Goal: Information Seeking & Learning: Learn about a topic

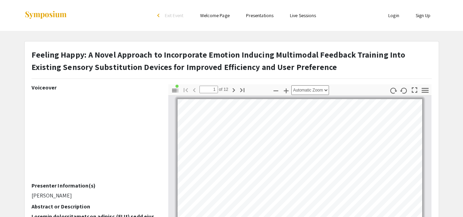
scroll to position [1, 0]
type input "2"
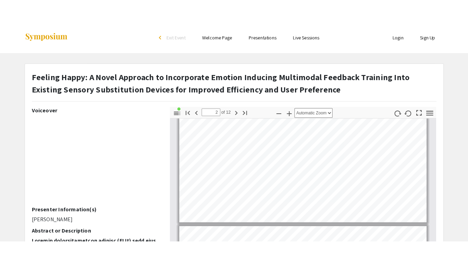
scroll to position [90, 0]
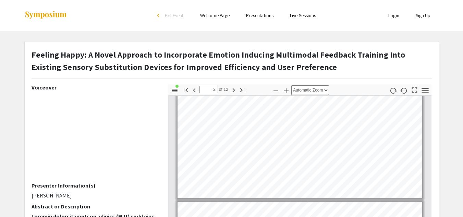
click at [418, 95] on pdf-presentation-mode "Presentation Mode" at bounding box center [413, 89] width 11 height 11
click at [417, 88] on icon "button" at bounding box center [414, 89] width 5 height 5
select select "page-fit"
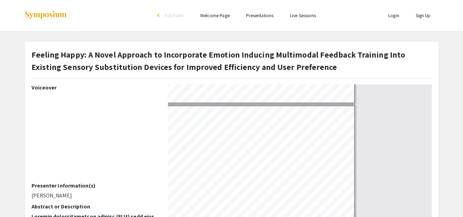
scroll to position [263, 0]
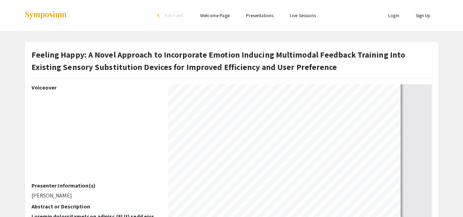
type input "1"
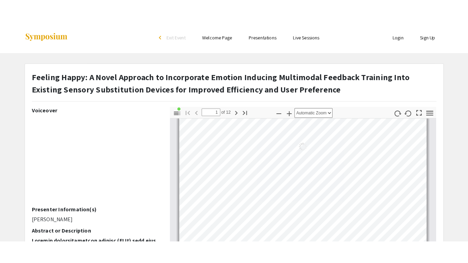
scroll to position [3, 0]
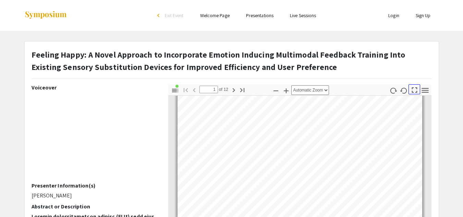
click at [414, 91] on icon "button" at bounding box center [414, 89] width 9 height 9
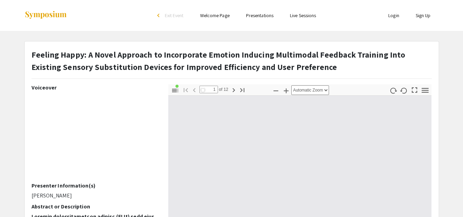
select select "page-fit"
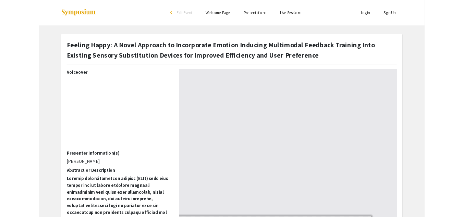
scroll to position [263, 0]
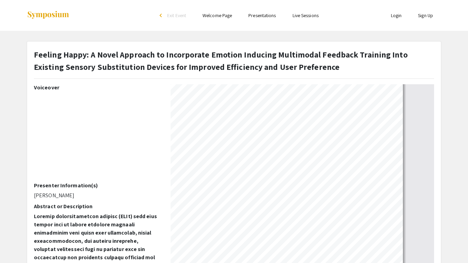
type input "1"
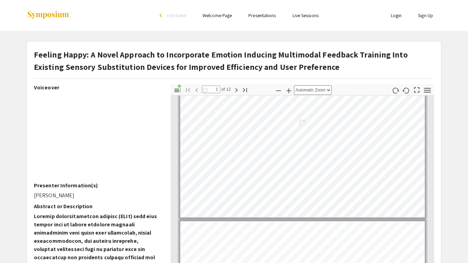
scroll to position [3, 0]
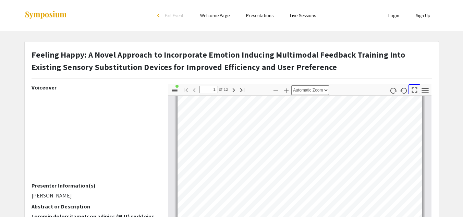
click at [412, 90] on icon "button" at bounding box center [414, 89] width 9 height 9
select select "page-fit"
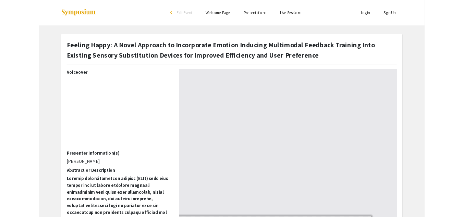
scroll to position [263, 0]
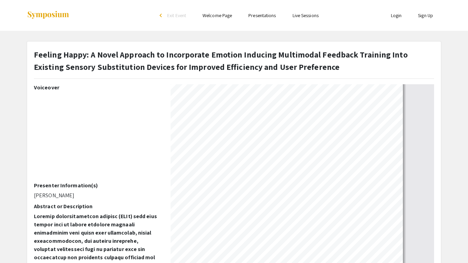
type input "1"
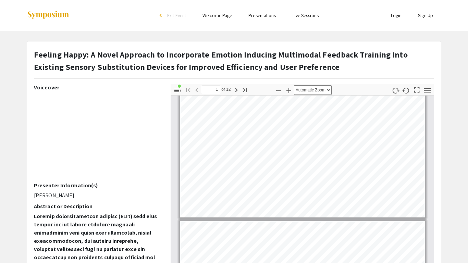
scroll to position [3, 0]
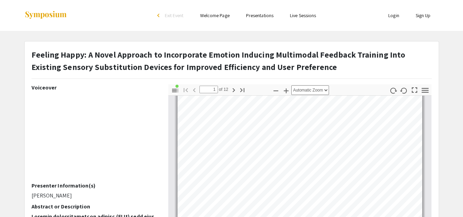
click at [417, 95] on pdf-presentation-mode "Presentation Mode" at bounding box center [413, 89] width 11 height 11
click at [417, 91] on icon "button" at bounding box center [414, 89] width 5 height 5
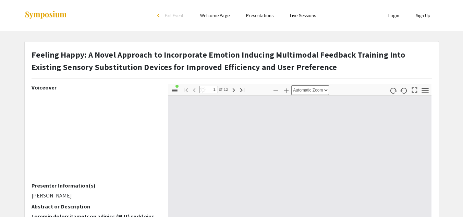
select select "page-fit"
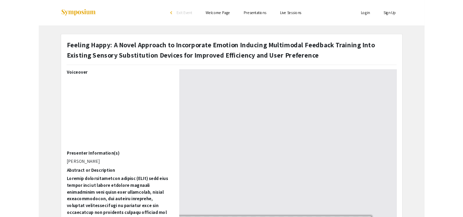
scroll to position [263, 0]
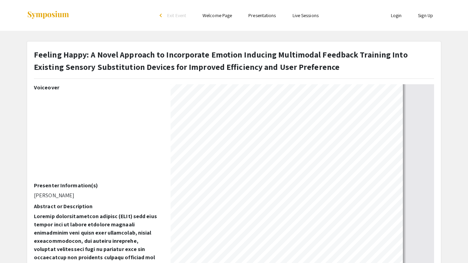
type input "1"
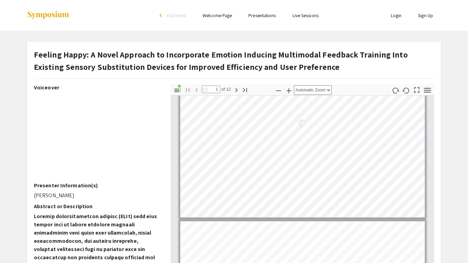
scroll to position [3, 0]
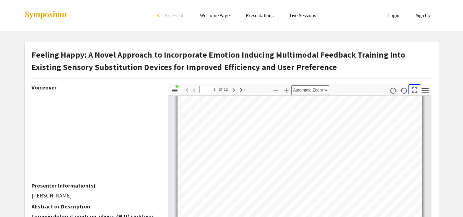
click at [417, 94] on icon "button" at bounding box center [414, 89] width 9 height 9
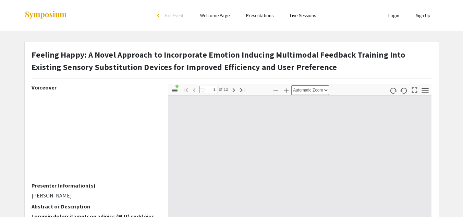
select select "page-fit"
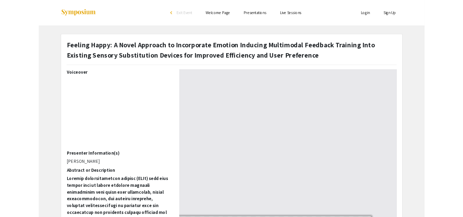
scroll to position [263, 0]
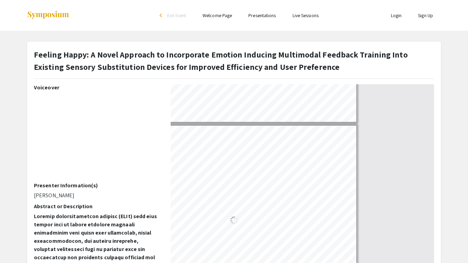
type input "12"
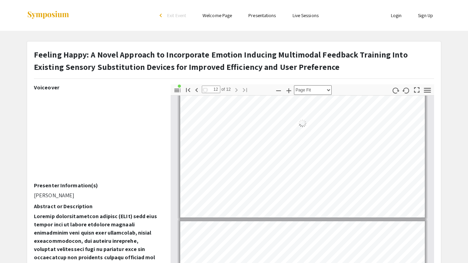
select select "auto"
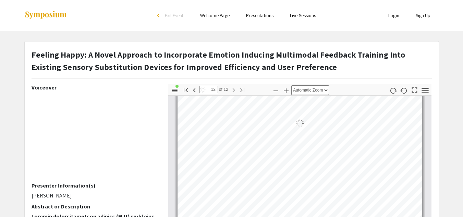
scroll to position [2084, 0]
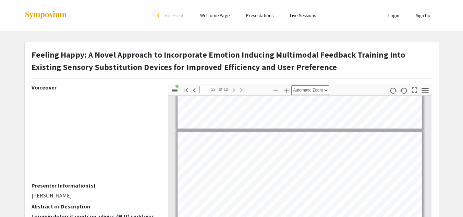
click at [268, 17] on link "Presentations" at bounding box center [259, 15] width 27 height 6
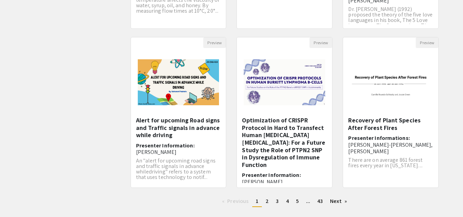
scroll to position [199, 0]
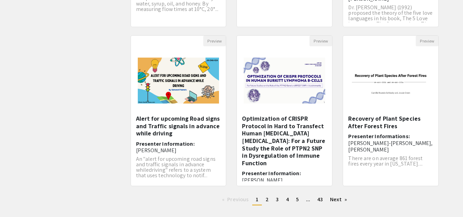
click at [285, 78] on img "Open Presentation <p>Optimization of CRISPR Protocol in Hard to Transfect Human…" at bounding box center [284, 81] width 95 height 60
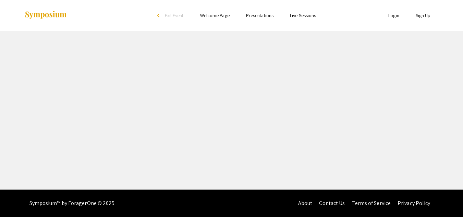
select select "custom"
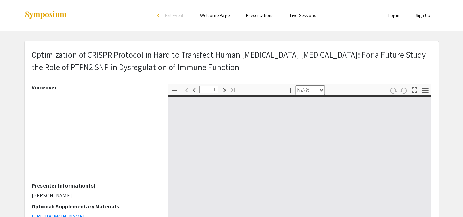
type input "0"
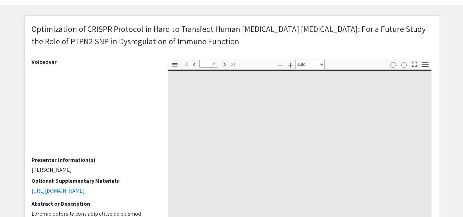
select select "custom"
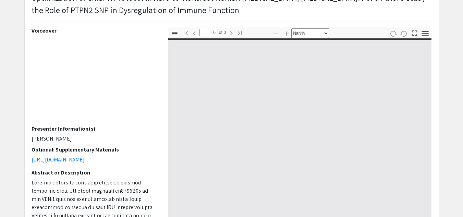
scroll to position [60, 0]
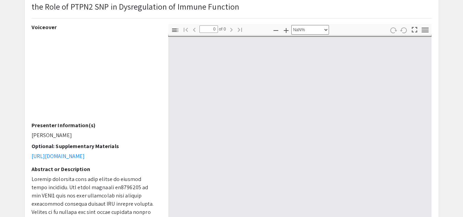
type input "1"
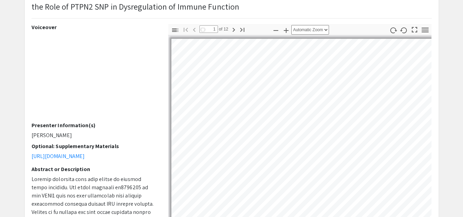
select select "auto"
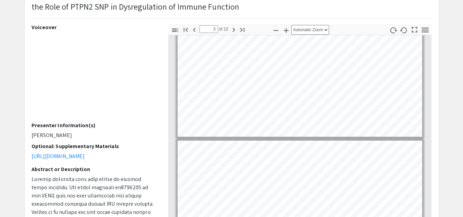
scroll to position [179, 0]
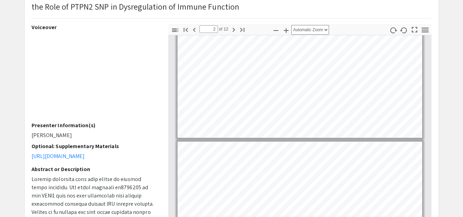
type input "1"
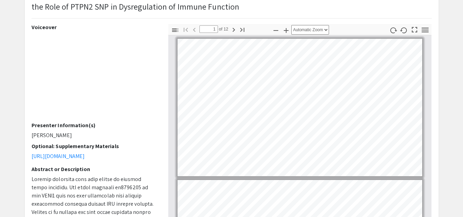
scroll to position [0, 0]
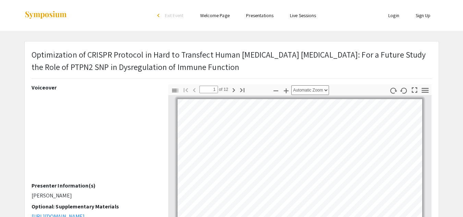
click at [261, 20] on ul "Skip navigation arrow_back_ios Exit Event Welcome Page Presentations Live Sessi…" at bounding box center [231, 15] width 137 height 31
click at [257, 17] on link "Presentations" at bounding box center [259, 15] width 27 height 6
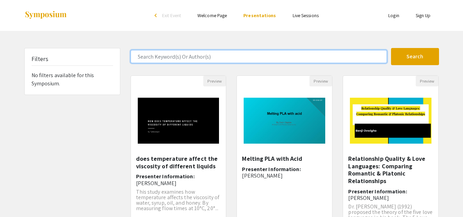
click at [298, 54] on input "Search Keyword(s) Or Author(s)" at bounding box center [258, 56] width 256 height 13
type input "[PERSON_NAME]"
click at [391, 48] on button "Search" at bounding box center [415, 56] width 48 height 17
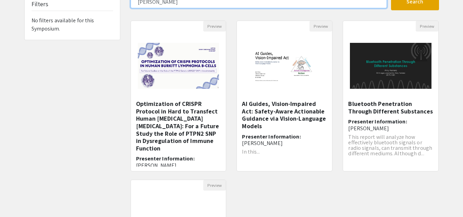
scroll to position [60, 0]
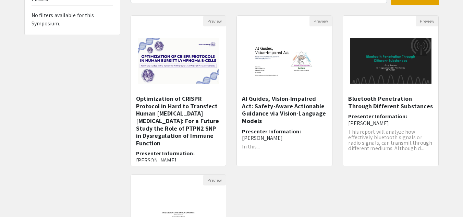
click at [305, 85] on img at bounding box center [284, 60] width 85 height 68
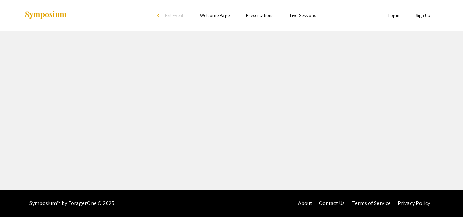
select select "custom"
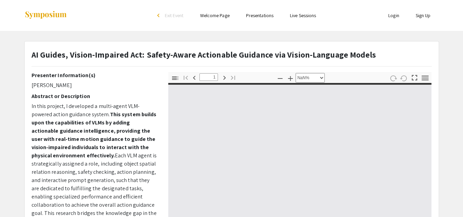
type input "0"
select select "custom"
type input "1"
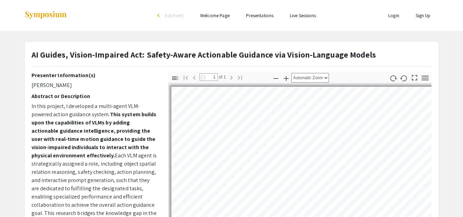
scroll to position [62, 0]
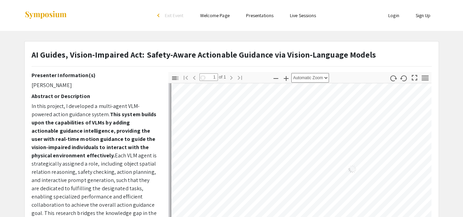
select select "auto"
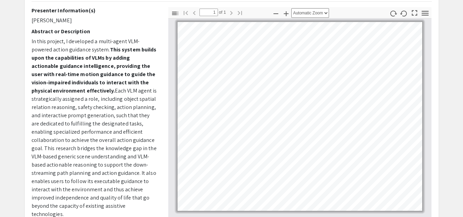
scroll to position [0, 0]
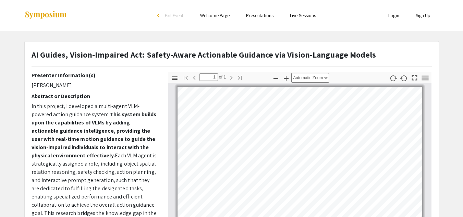
click at [267, 18] on link "Presentations" at bounding box center [259, 15] width 27 height 6
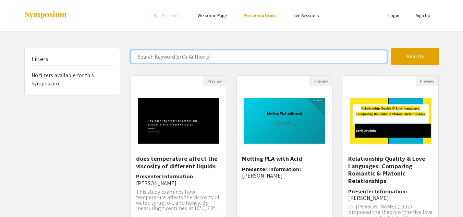
click at [255, 55] on input "Search Keyword(s) Or Author(s)" at bounding box center [258, 56] width 256 height 13
click at [391, 48] on button "Search" at bounding box center [415, 56] width 48 height 17
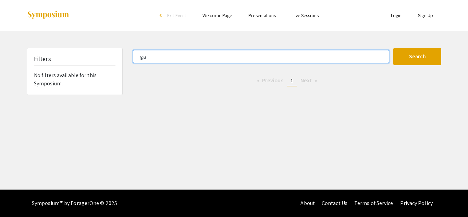
type input "g"
type input "dog"
click at [393, 48] on button "Search" at bounding box center [417, 56] width 48 height 17
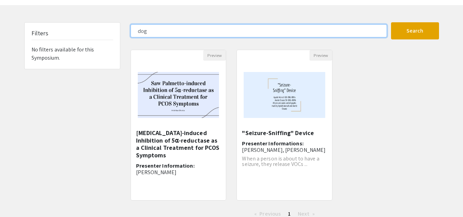
scroll to position [26, 0]
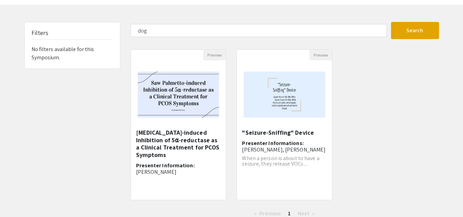
click at [263, 104] on img at bounding box center [284, 95] width 95 height 60
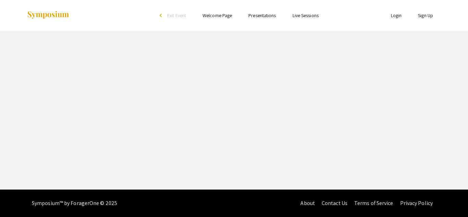
select select "custom"
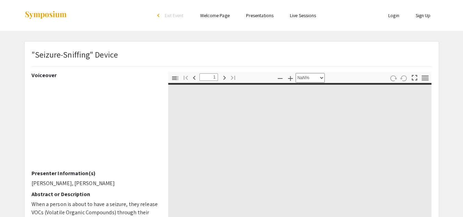
type input "0"
select select "auto"
type input "1"
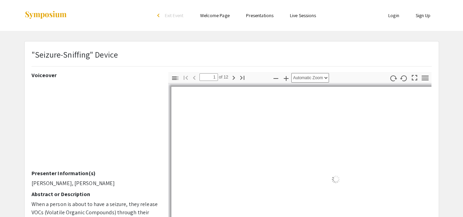
select select "auto"
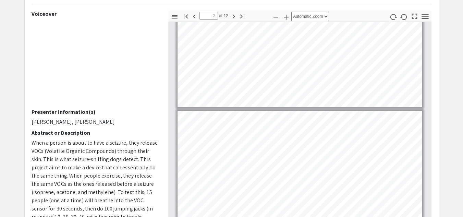
type input "1"
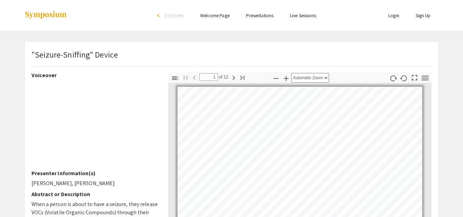
click at [265, 15] on link "Presentations" at bounding box center [259, 15] width 27 height 6
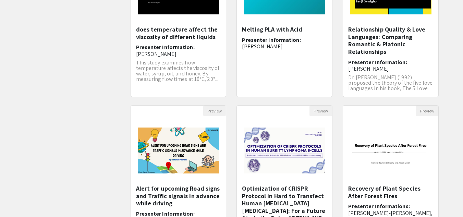
scroll to position [237, 0]
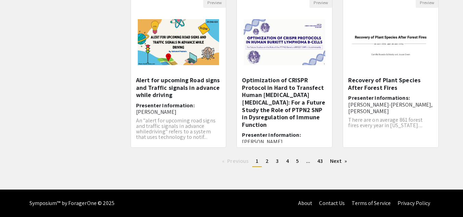
click at [336, 160] on link "Next page" at bounding box center [338, 161] width 24 height 10
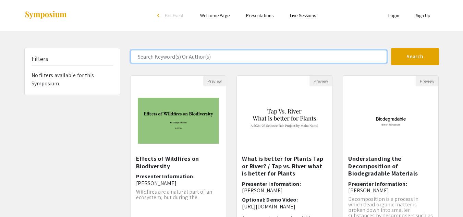
click at [232, 56] on input "Search Keyword(s) Or Author(s)" at bounding box center [258, 56] width 256 height 13
type input "disco"
click at [391, 48] on button "Search" at bounding box center [415, 56] width 48 height 17
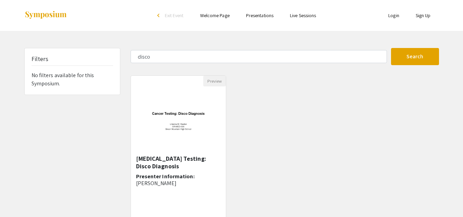
click at [199, 108] on img at bounding box center [178, 121] width 95 height 60
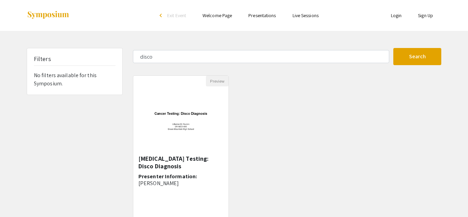
select select "custom"
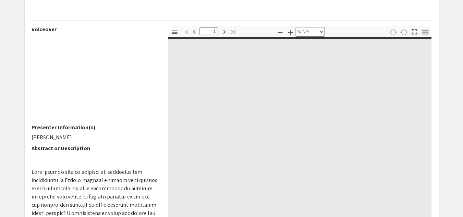
type input "0"
select select "custom"
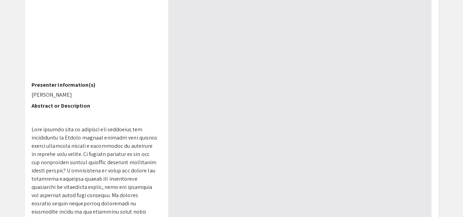
scroll to position [130, 0]
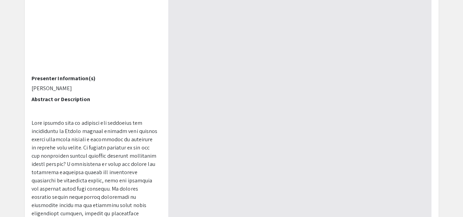
type input "1"
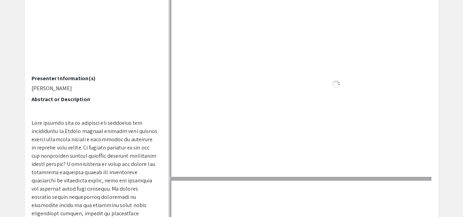
select select "auto"
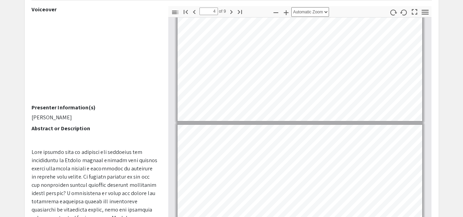
scroll to position [320, 0]
type input "3"
select select "custom"
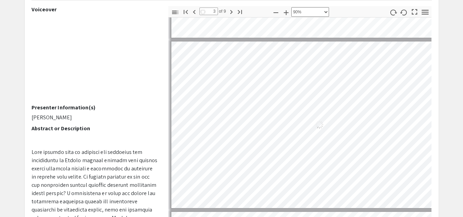
scroll to position [401, 29]
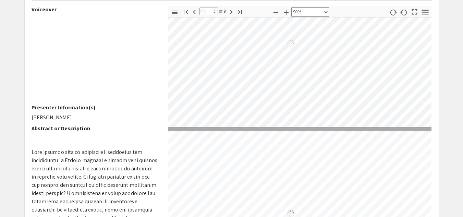
type input "3"
select select "custom"
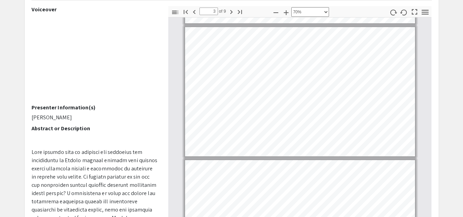
type input "4"
select select "custom"
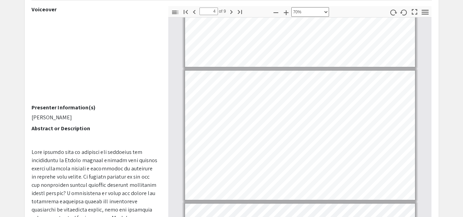
scroll to position [349, 0]
type input "5"
select select "custom"
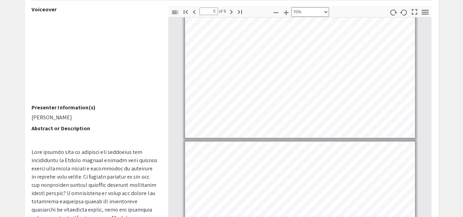
type input "4"
select select "custom"
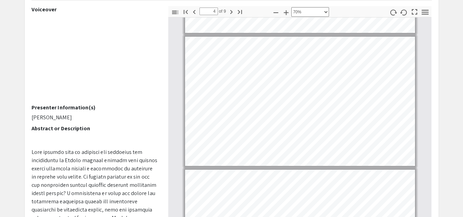
type input "3"
select select "custom"
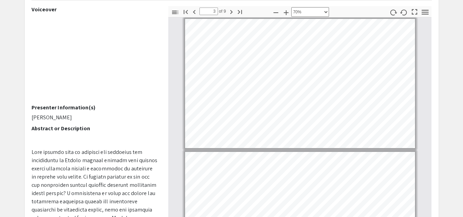
scroll to position [267, 0]
type input "2"
select select "custom"
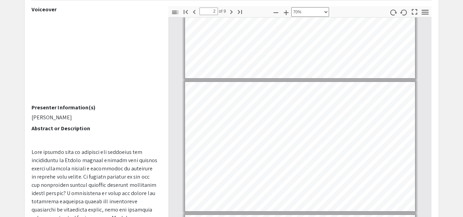
type input "1"
select select "custom"
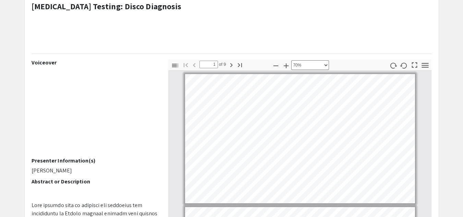
scroll to position [0, 0]
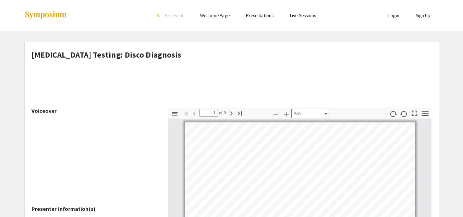
click at [262, 16] on link "Presentations" at bounding box center [259, 15] width 27 height 6
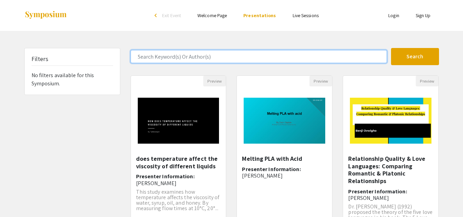
click at [221, 55] on input "Search Keyword(s) Or Author(s)" at bounding box center [258, 56] width 256 height 13
click at [391, 48] on button "Search" at bounding box center [415, 56] width 48 height 17
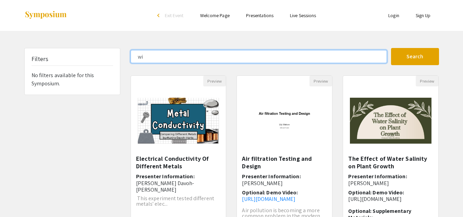
type input "w"
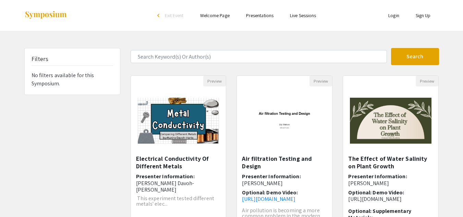
click at [257, 43] on div "Skip navigation arrow_back_ios Exit Event Welcome Page Presentations Live Sessi…" at bounding box center [231, 213] width 463 height 427
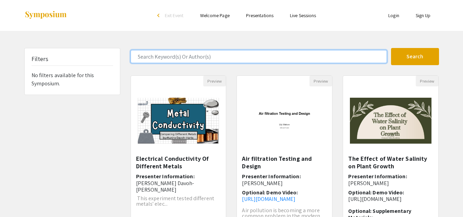
click at [224, 55] on input "Search Keyword(s) Or Author(s)" at bounding box center [258, 56] width 256 height 13
click at [391, 48] on button "Search" at bounding box center [415, 56] width 48 height 17
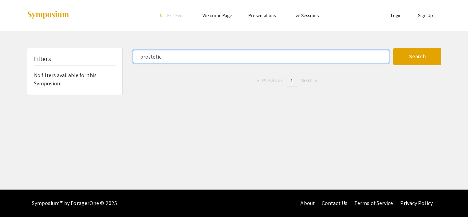
click at [154, 55] on input "prostetic" at bounding box center [261, 56] width 256 height 13
drag, startPoint x: 154, startPoint y: 55, endPoint x: 287, endPoint y: 56, distance: 132.9
click at [287, 56] on input "prostetic" at bounding box center [261, 56] width 256 height 13
click at [152, 54] on input "prostetic" at bounding box center [261, 56] width 256 height 13
type input "prosthetic"
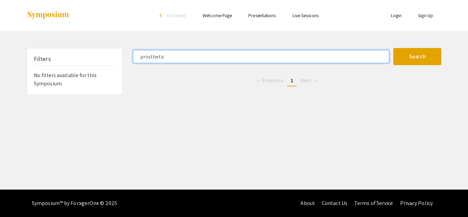
click at [393, 48] on button "Search" at bounding box center [417, 56] width 48 height 17
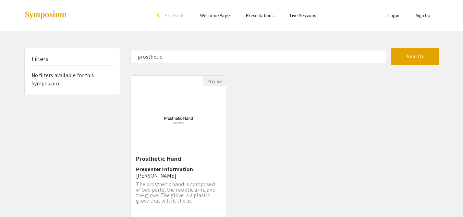
click at [210, 124] on img "Open Presentation <p>Prosthetic Hand</p>" at bounding box center [178, 120] width 85 height 68
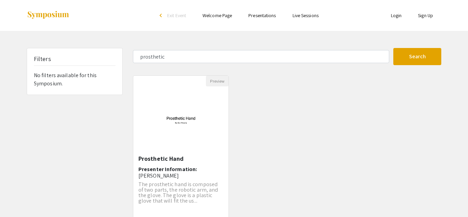
select select "custom"
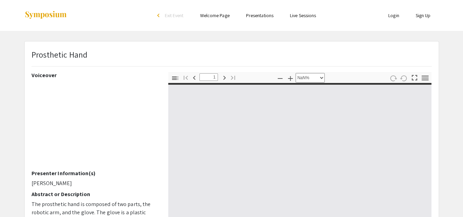
type input "0"
select select "custom"
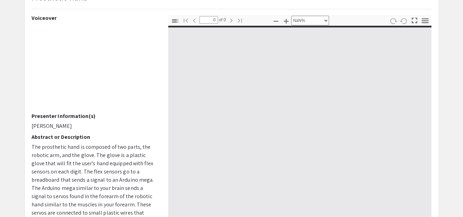
type input "1"
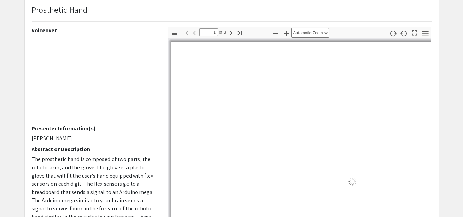
select select "auto"
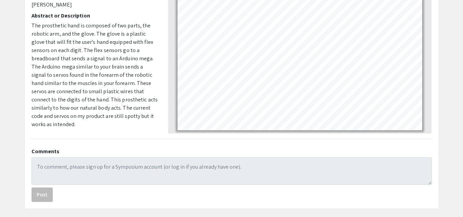
scroll to position [190, 0]
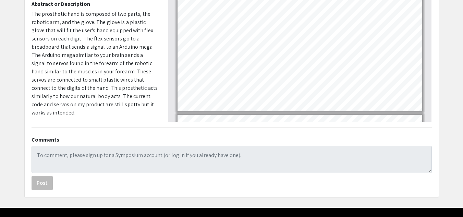
type input "1"
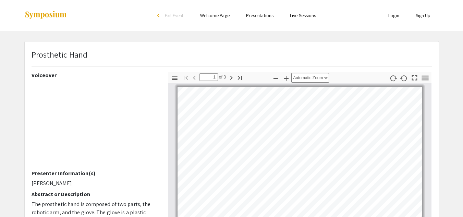
scroll to position [0, 0]
click at [263, 14] on link "Presentations" at bounding box center [259, 15] width 27 height 6
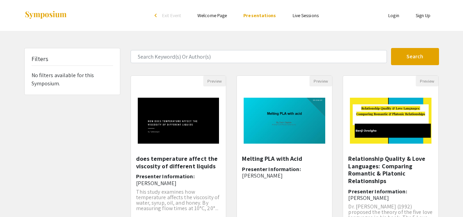
click at [253, 49] on form "Search" at bounding box center [284, 56] width 318 height 17
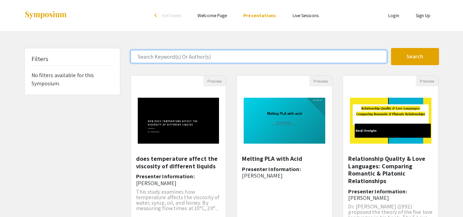
click at [253, 56] on input "Search Keyword(s) Or Author(s)" at bounding box center [258, 56] width 256 height 13
type input "quantum"
click at [391, 48] on button "Search" at bounding box center [415, 56] width 48 height 17
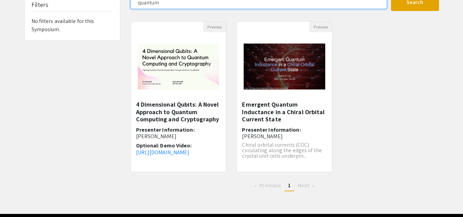
scroll to position [55, 0]
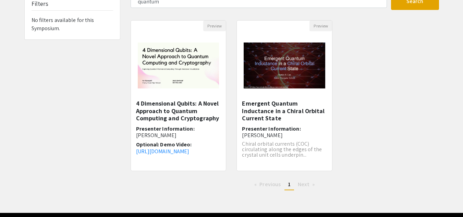
click at [196, 83] on img "Open Presentation <p>4 Dimensional Qubits: A Novel Approach to Quantum Computin…" at bounding box center [178, 66] width 95 height 60
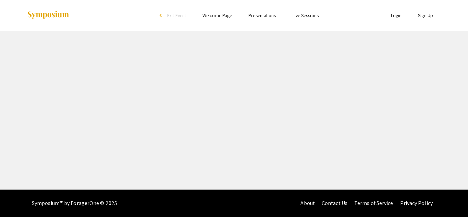
select select "custom"
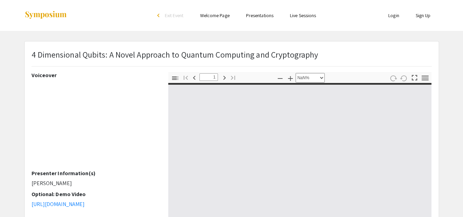
type input "0"
select select "auto"
type input "1"
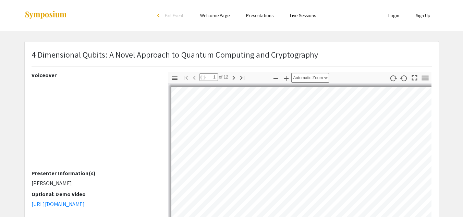
select select "auto"
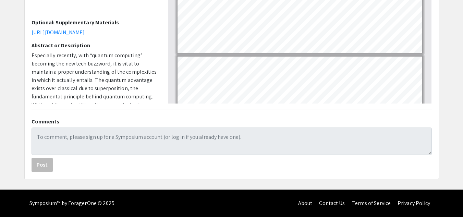
scroll to position [15, 0]
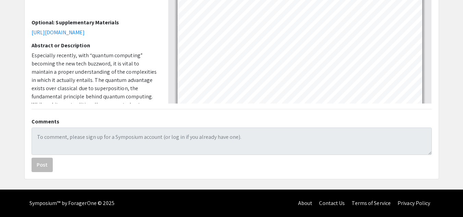
type input "1"
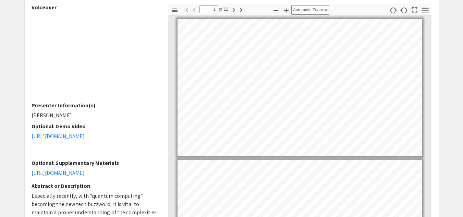
scroll to position [0, 0]
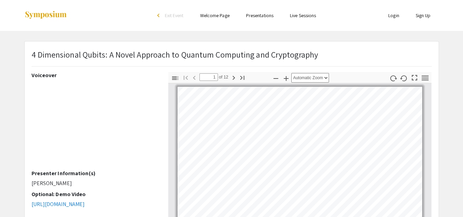
click at [261, 17] on link "Presentations" at bounding box center [259, 15] width 27 height 6
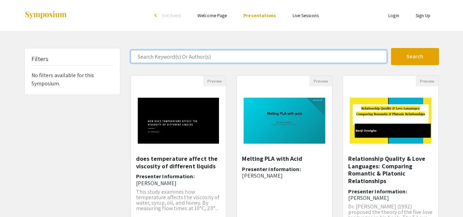
click at [266, 56] on input "Search Keyword(s) Or Author(s)" at bounding box center [258, 56] width 256 height 13
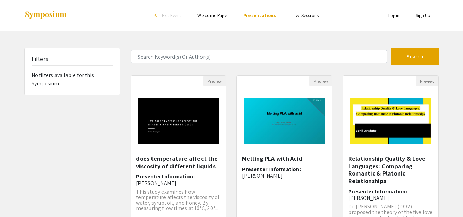
click at [253, 41] on div "Skip navigation arrow_back_ios Exit Event Welcome Page Presentations Live Sessi…" at bounding box center [231, 213] width 463 height 427
